Goal: Transaction & Acquisition: Purchase product/service

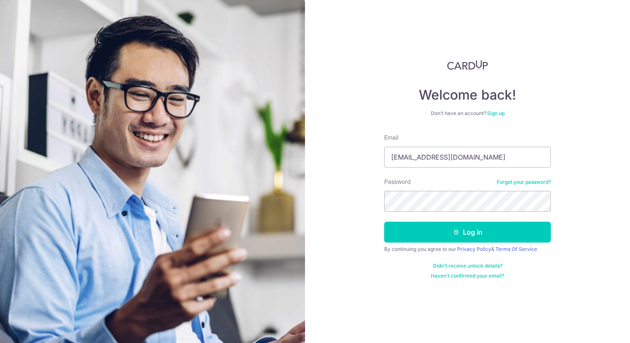
click at [446, 190] on div "Password Forgot your password?" at bounding box center [467, 195] width 167 height 34
click at [384, 222] on button "Log in" at bounding box center [467, 232] width 167 height 21
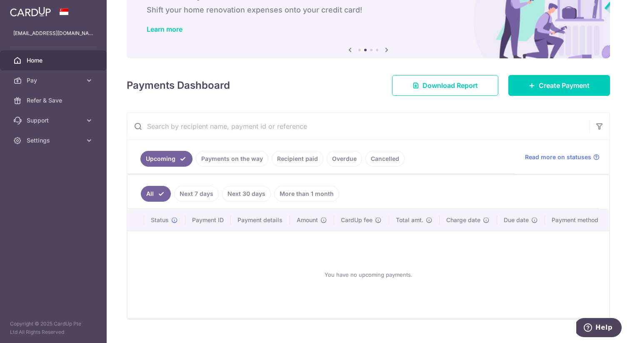
scroll to position [33, 0]
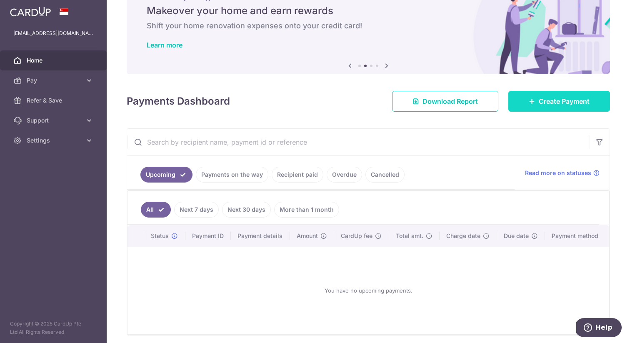
click at [525, 106] on link "Create Payment" at bounding box center [560, 101] width 102 height 21
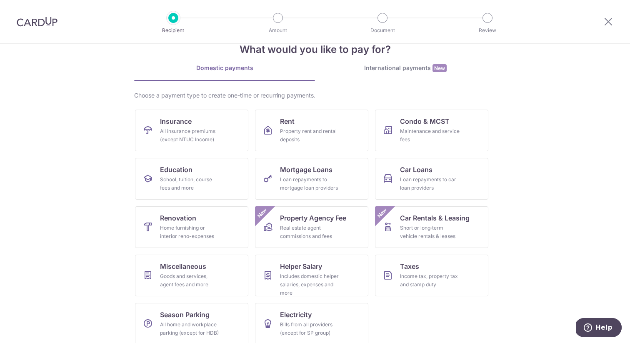
scroll to position [30, 0]
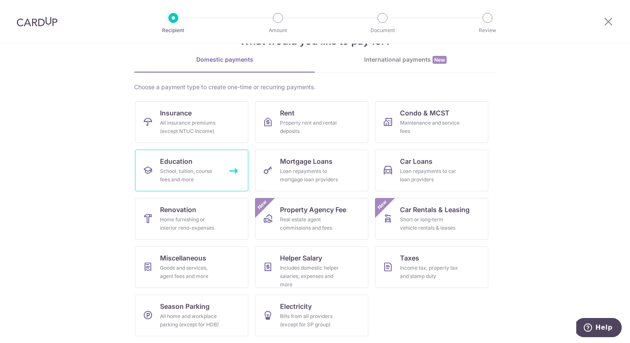
click at [145, 168] on icon at bounding box center [148, 170] width 10 height 10
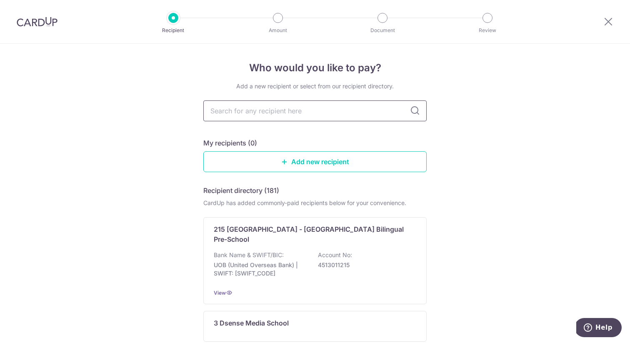
click at [298, 103] on input "text" at bounding box center [314, 110] width 223 height 21
click at [339, 115] on input "text" at bounding box center [314, 110] width 223 height 21
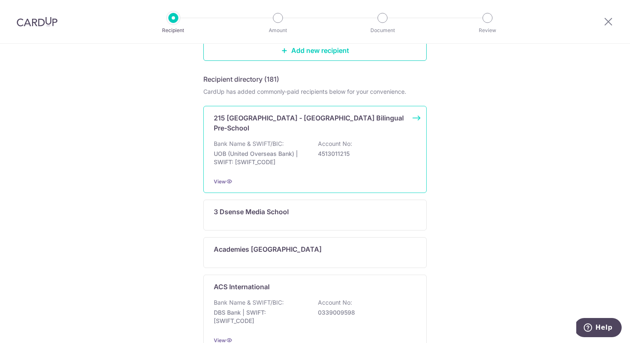
scroll to position [63, 0]
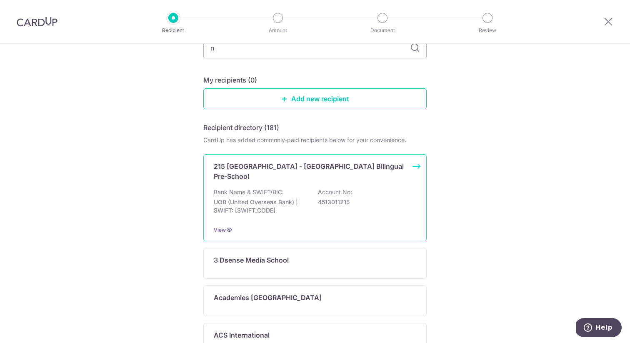
type input "na"
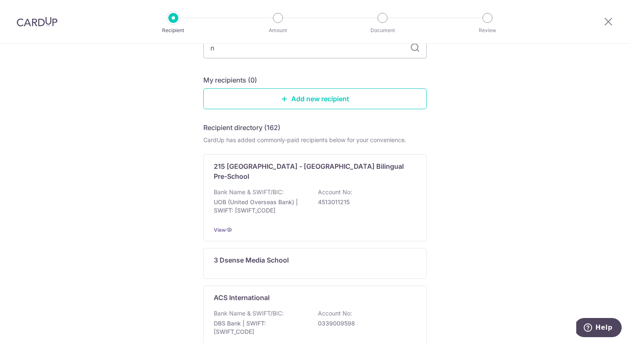
scroll to position [57, 0]
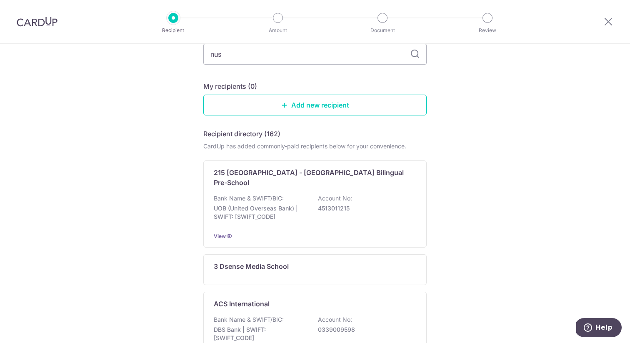
type input "nus"
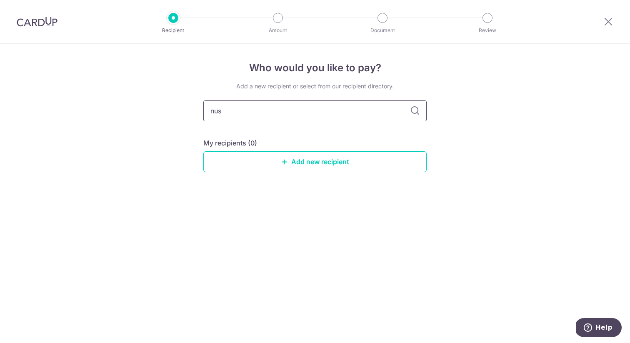
click at [340, 103] on input "nus" at bounding box center [314, 110] width 223 height 21
type input "national"
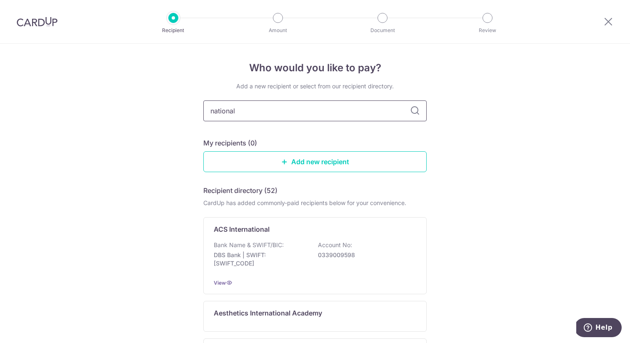
click at [257, 103] on input "national" at bounding box center [314, 110] width 223 height 21
type input "national university"
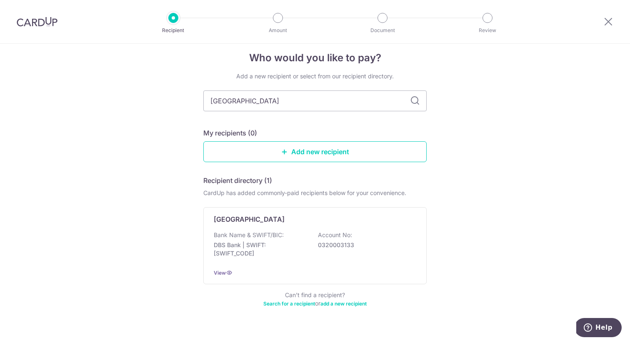
scroll to position [15, 0]
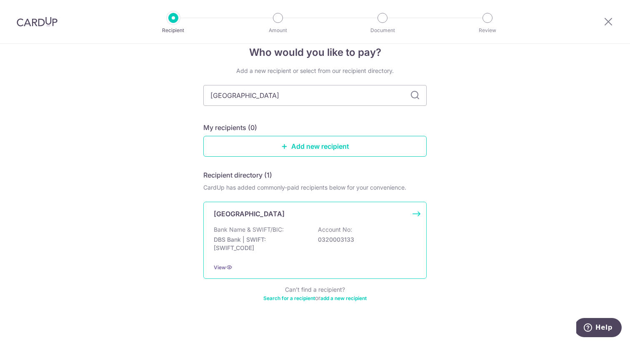
click at [318, 234] on div "Bank Name & SWIFT/BIC: DBS Bank | SWIFT: DBSSSGSGXXX Account No: 0320003133" at bounding box center [315, 240] width 203 height 31
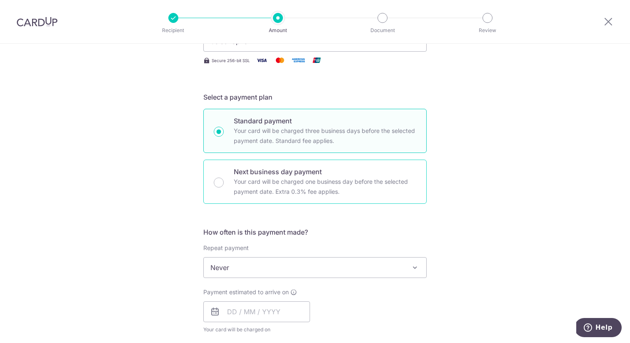
scroll to position [182, 0]
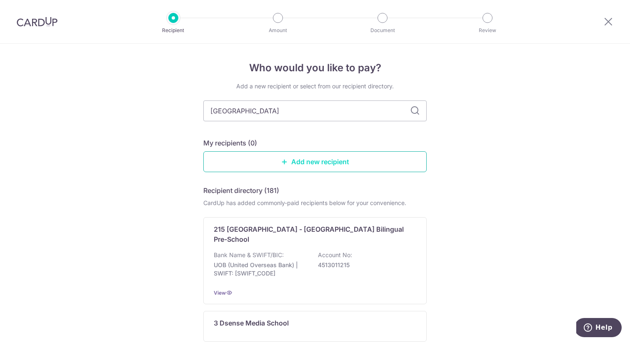
type input "national university"
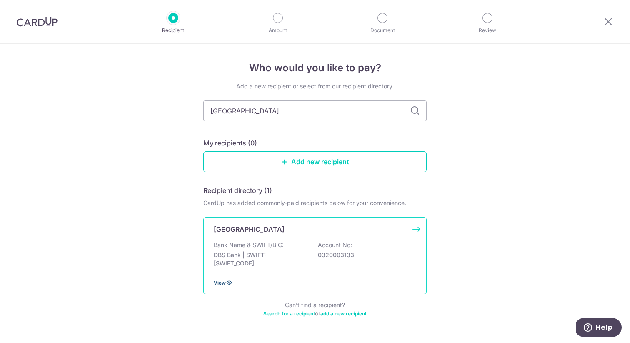
click at [223, 281] on span "View" at bounding box center [220, 283] width 12 height 6
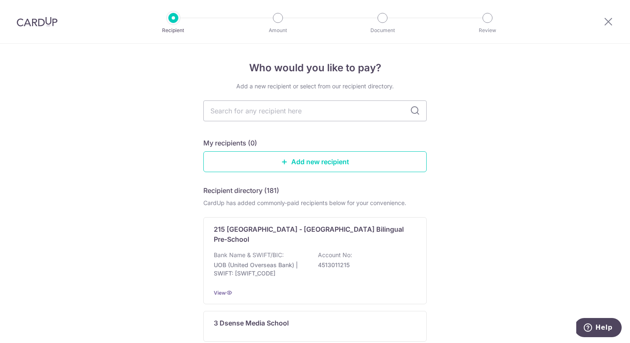
click at [64, 22] on div at bounding box center [37, 21] width 74 height 43
click at [30, 25] on img at bounding box center [37, 22] width 41 height 10
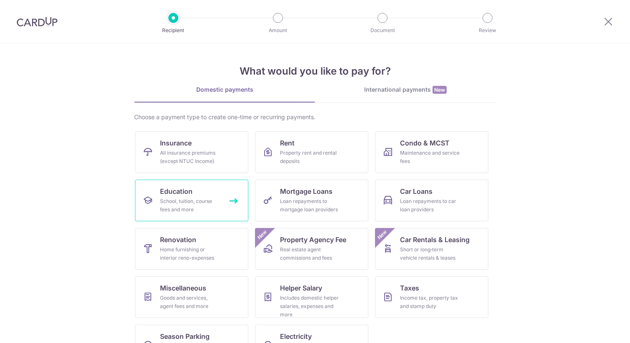
click at [199, 212] on div "School, tuition, course fees and more" at bounding box center [190, 205] width 60 height 17
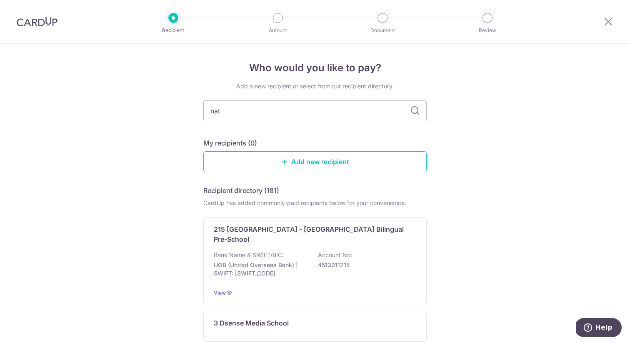
type input "nati"
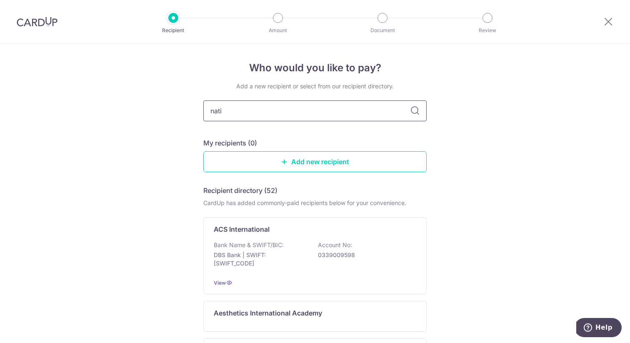
click at [278, 114] on input "nati" at bounding box center [314, 110] width 223 height 21
type input "nati"
click at [343, 171] on link "Add new recipient" at bounding box center [314, 161] width 223 height 21
